Goal: Task Accomplishment & Management: Manage account settings

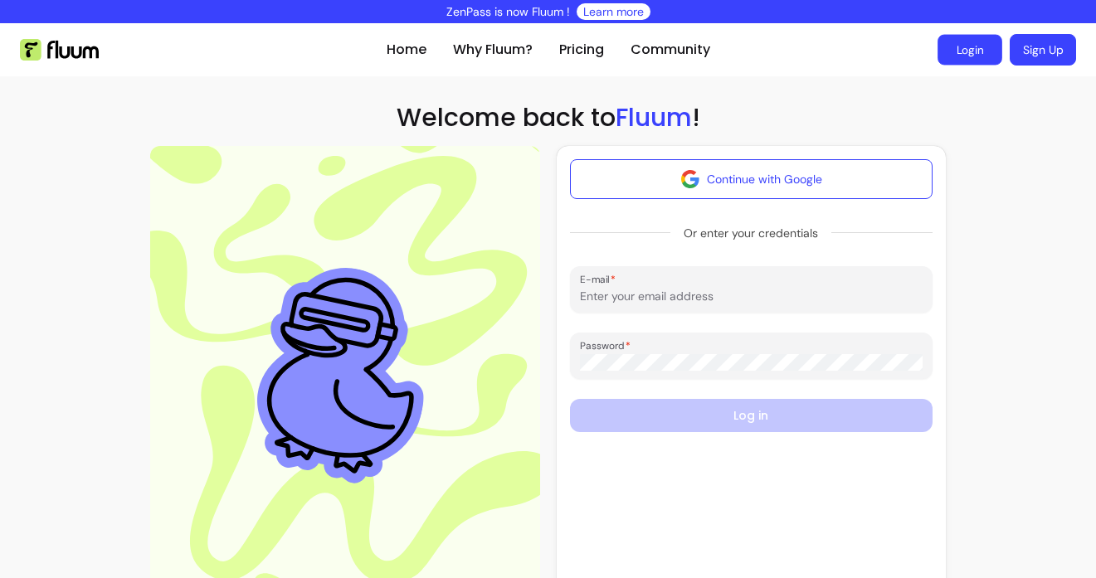
click at [969, 53] on link "Login" at bounding box center [969, 50] width 65 height 31
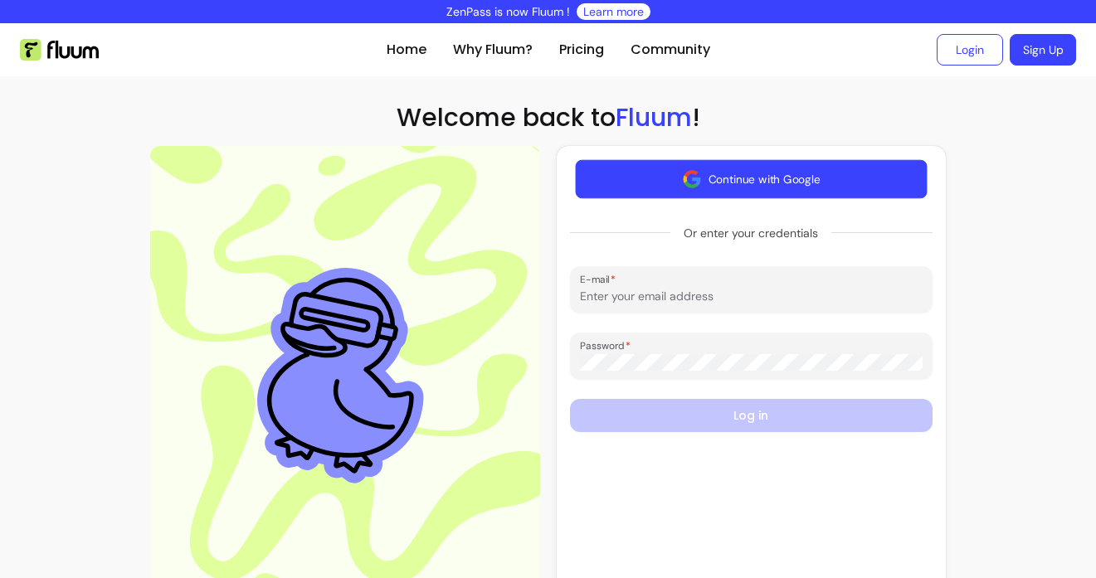
click at [667, 178] on button "Continue with Google" at bounding box center [751, 179] width 352 height 39
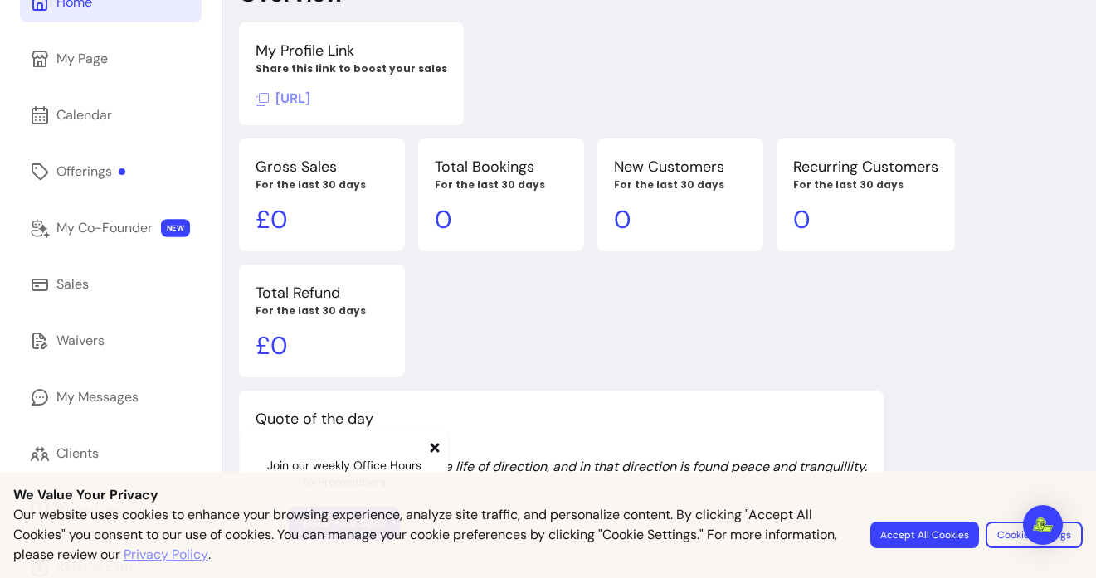
scroll to position [125, 0]
click at [432, 450] on icon at bounding box center [434, 447] width 9 height 9
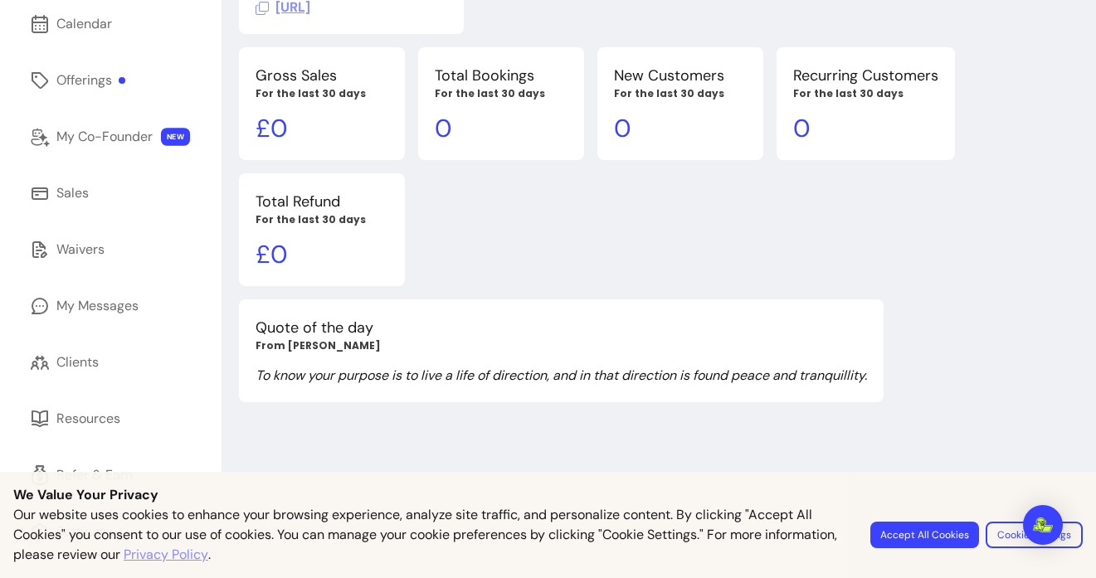
scroll to position [0, 0]
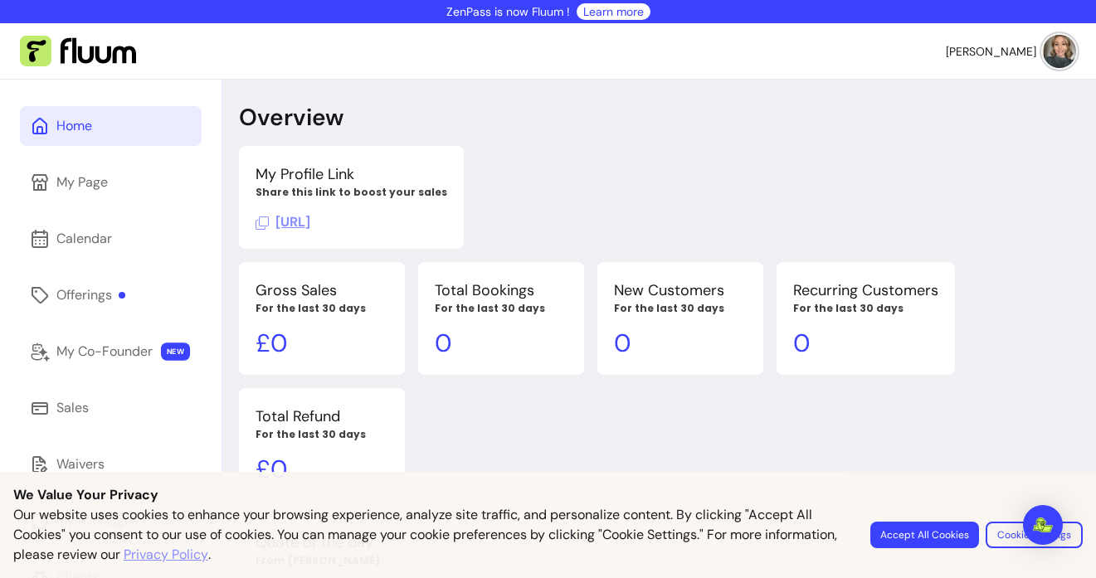
click at [1061, 65] on img at bounding box center [1059, 51] width 33 height 33
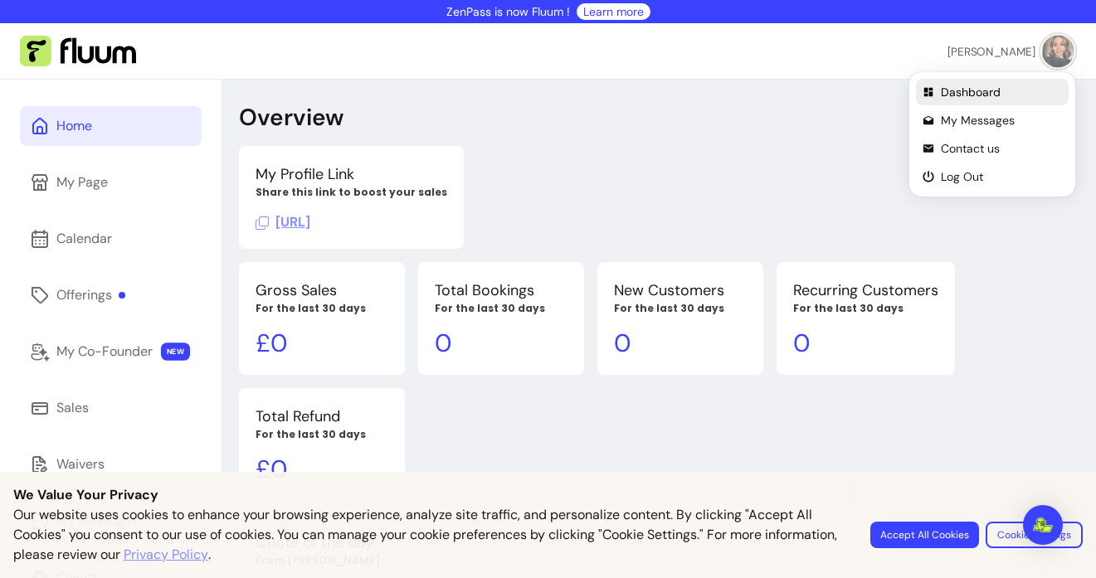
click at [984, 85] on span "Dashboard" at bounding box center [1001, 92] width 121 height 17
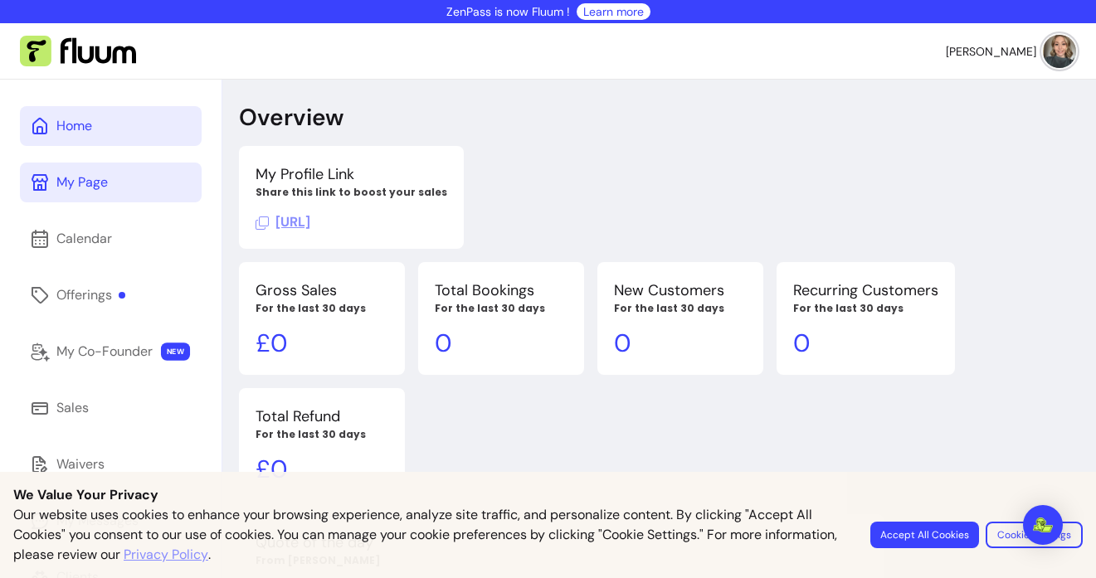
click at [66, 173] on div "My Page" at bounding box center [81, 183] width 51 height 20
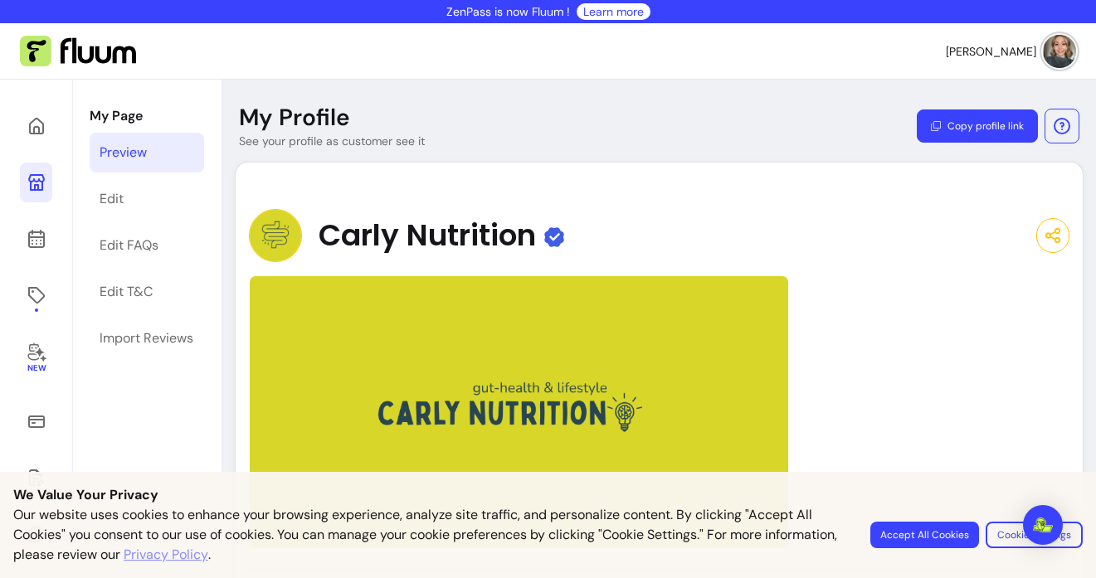
click at [275, 228] on img at bounding box center [275, 235] width 53 height 53
click at [160, 197] on link "Edit" at bounding box center [147, 199] width 114 height 40
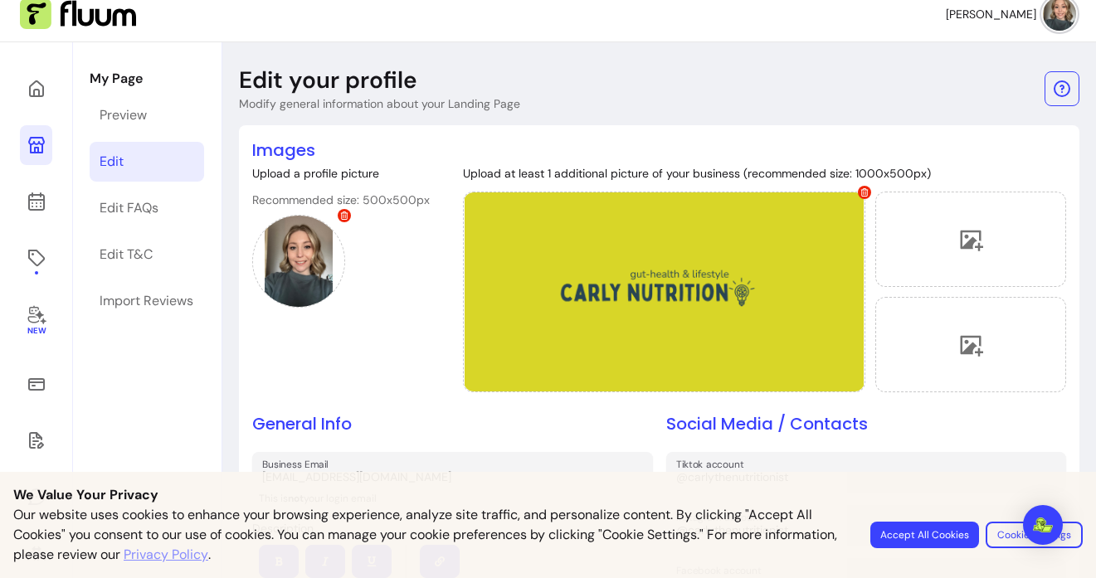
scroll to position [40, 0]
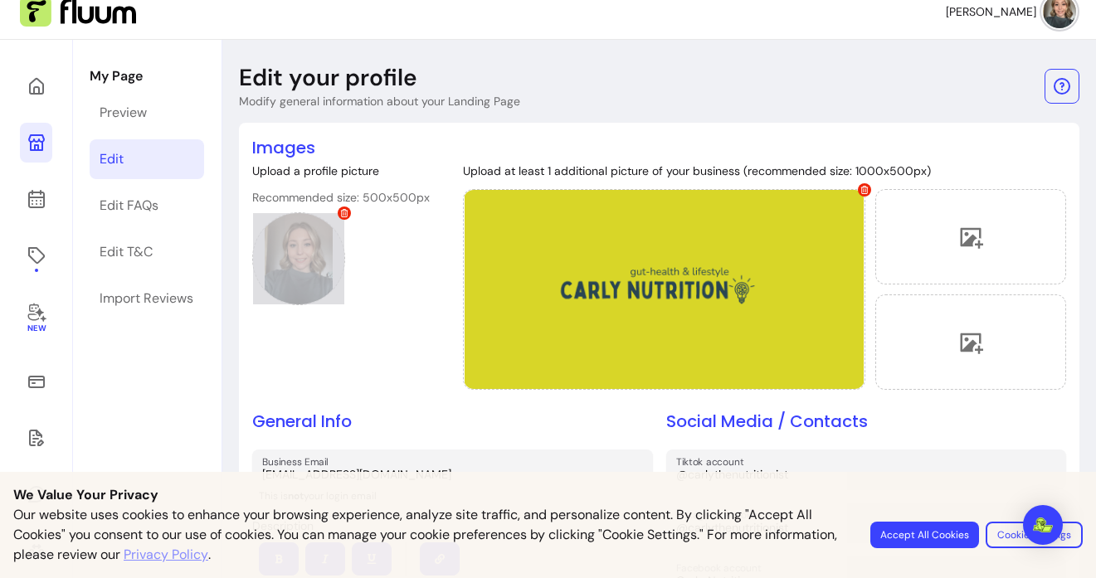
click at [330, 247] on div at bounding box center [298, 258] width 93 height 93
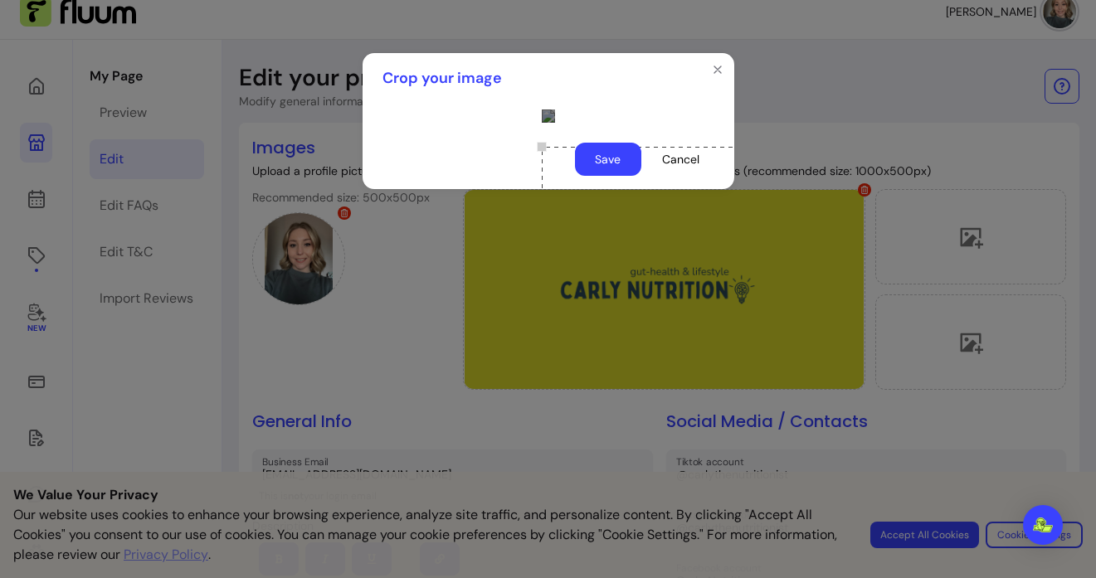
click at [619, 417] on div "Use the arrow keys to move the crop selection area" at bounding box center [708, 313] width 332 height 332
click at [587, 176] on button "Save" at bounding box center [608, 159] width 65 height 32
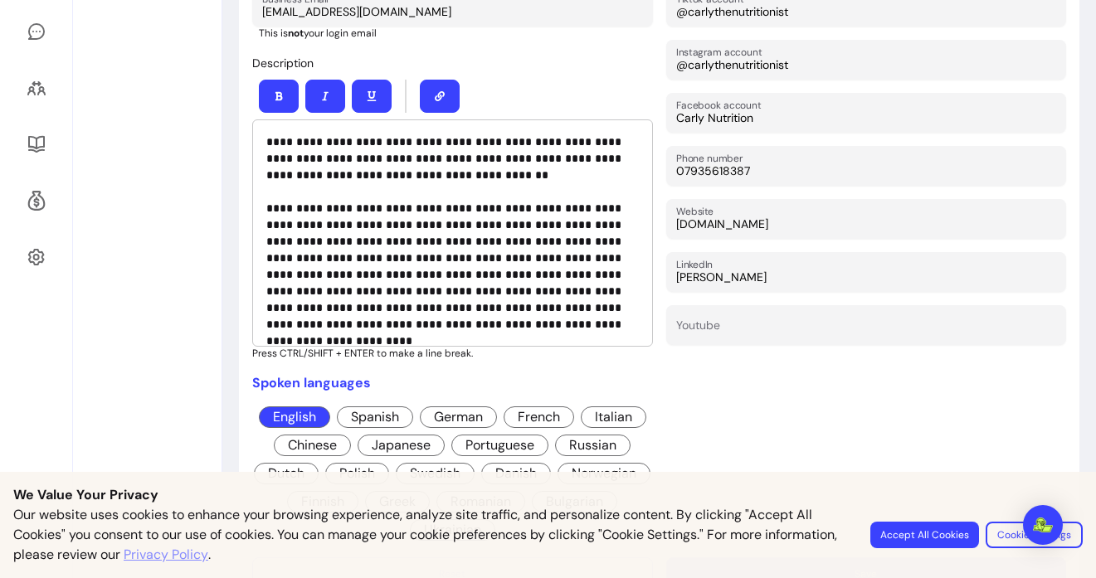
scroll to position [0, 0]
